Goal: Submit feedback/report problem

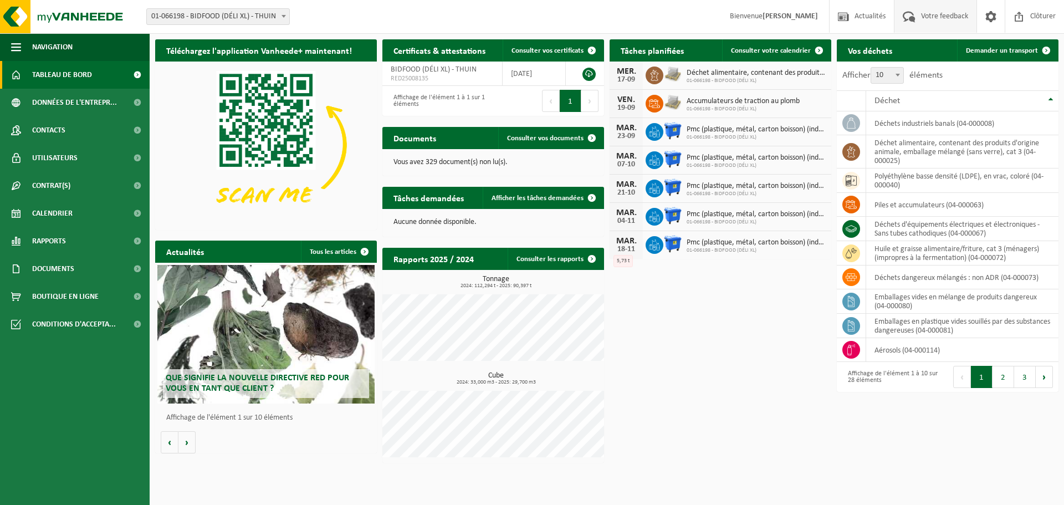
click at [942, 16] on span "Votre feedback" at bounding box center [944, 16] width 53 height 33
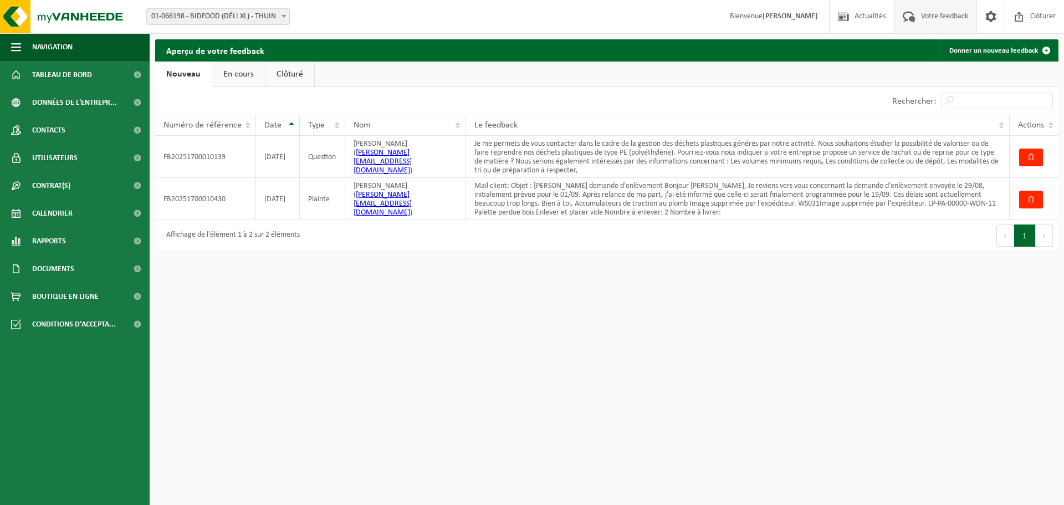
click at [1026, 240] on button "1" at bounding box center [1025, 235] width 22 height 22
click at [1025, 124] on span "Actions" at bounding box center [1031, 125] width 26 height 9
